Goal: Check status

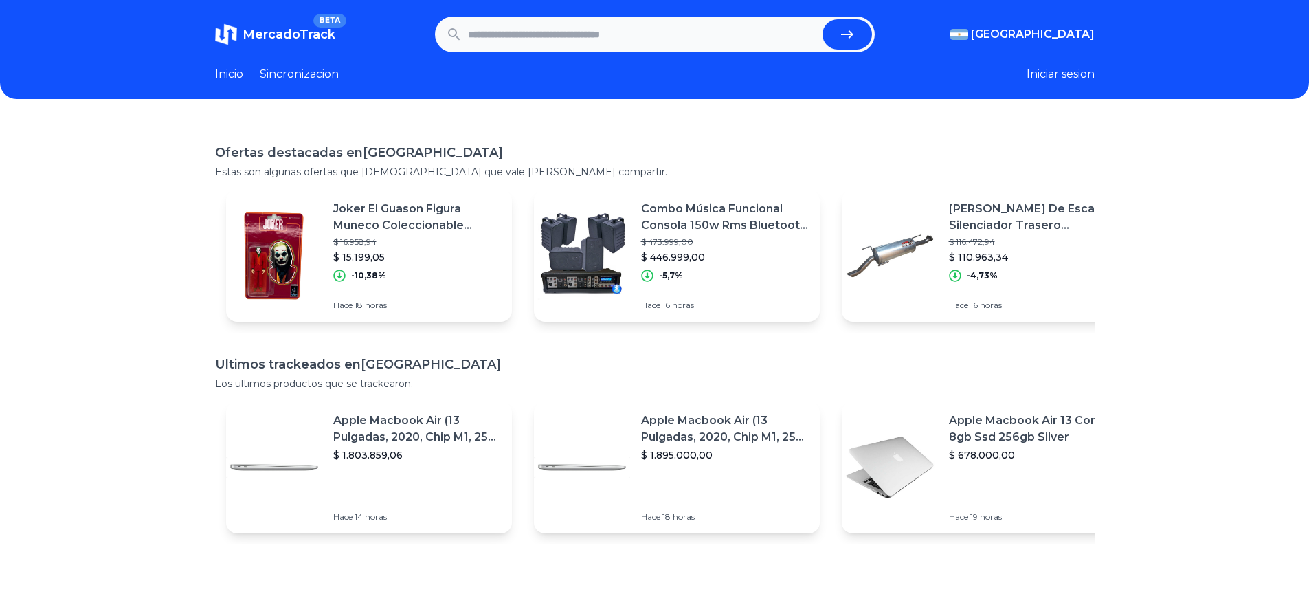
paste input "**********"
click at [845, 30] on icon "submit" at bounding box center [847, 34] width 16 height 16
type input "**********"
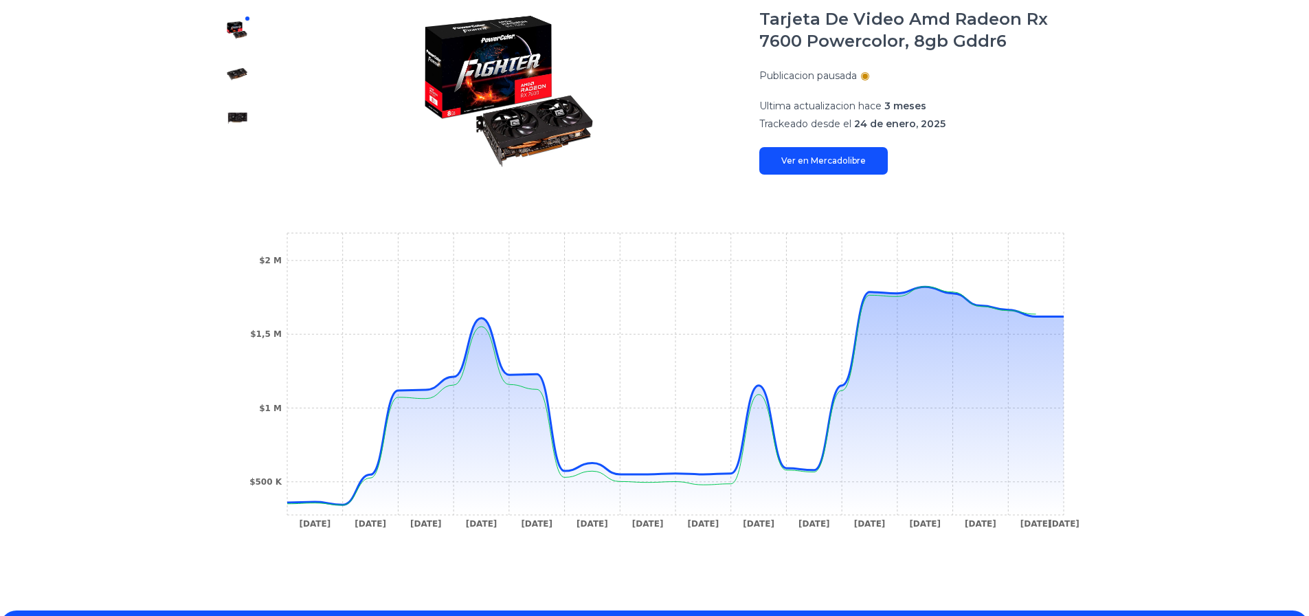
scroll to position [206, 0]
